Goal: Navigation & Orientation: Find specific page/section

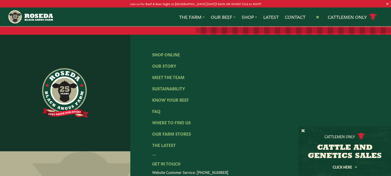
scroll to position [823, 0]
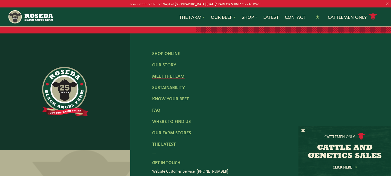
click at [173, 73] on link "Meet The Team" at bounding box center [168, 76] width 32 height 6
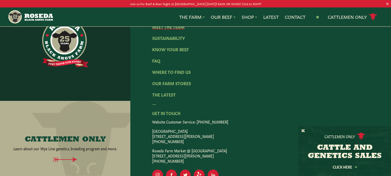
scroll to position [677, 0]
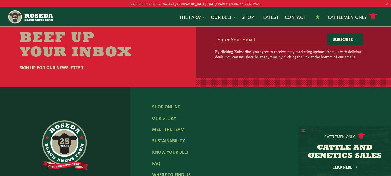
click at [301, 129] on button "X" at bounding box center [303, 130] width 4 height 5
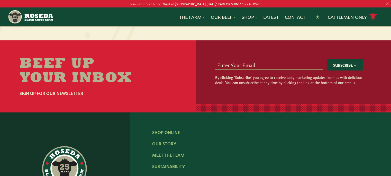
scroll to position [626, 0]
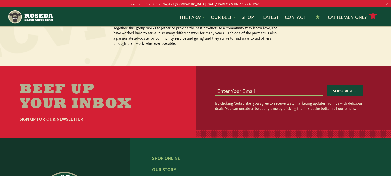
click at [271, 16] on link "Latest" at bounding box center [270, 17] width 15 height 7
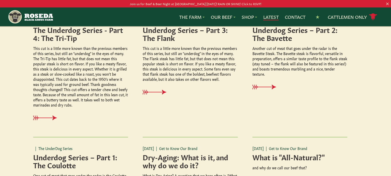
scroll to position [137, 0]
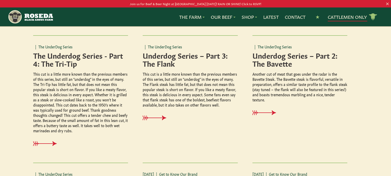
click at [352, 18] on link "Cattlemen Only cattle icon copy Created with Sketch." at bounding box center [352, 16] width 49 height 9
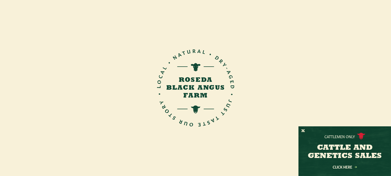
scroll to position [138, 0]
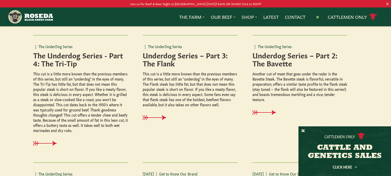
click at [154, 4] on p "Join us for Beef & Beer Night at [GEOGRAPHIC_DATA] [DATE]! RAIN OR SHINE! Click…" at bounding box center [196, 3] width 352 height 5
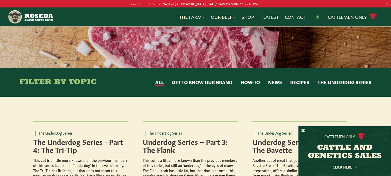
scroll to position [35, 0]
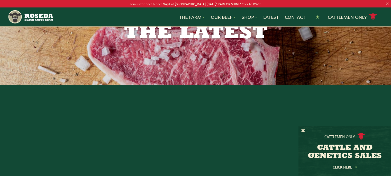
scroll to position [626, 0]
